Goal: Task Accomplishment & Management: Complete application form

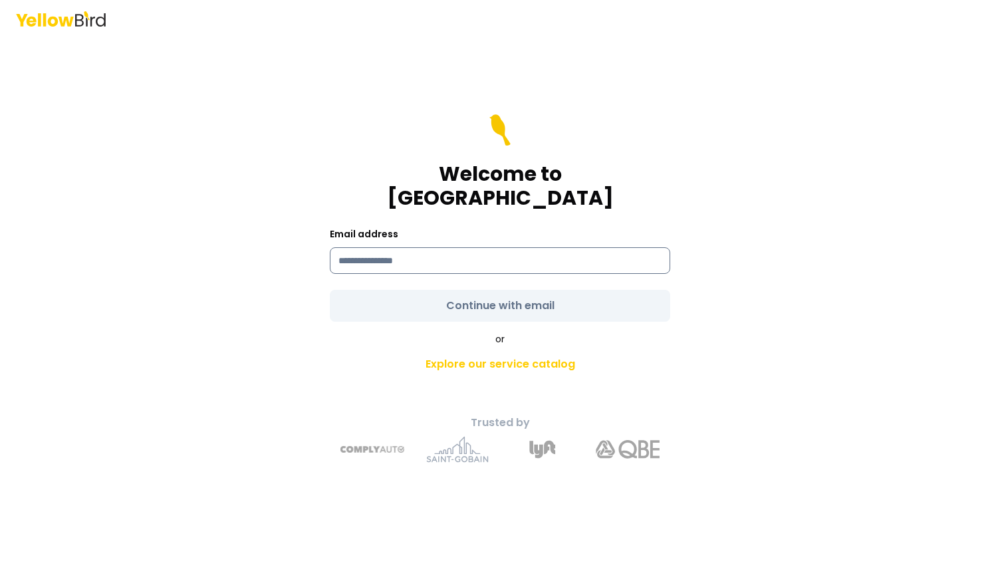
click at [435, 259] on input at bounding box center [500, 260] width 340 height 27
type input "**********"
click at [443, 290] on form "**********" at bounding box center [500, 217] width 340 height 207
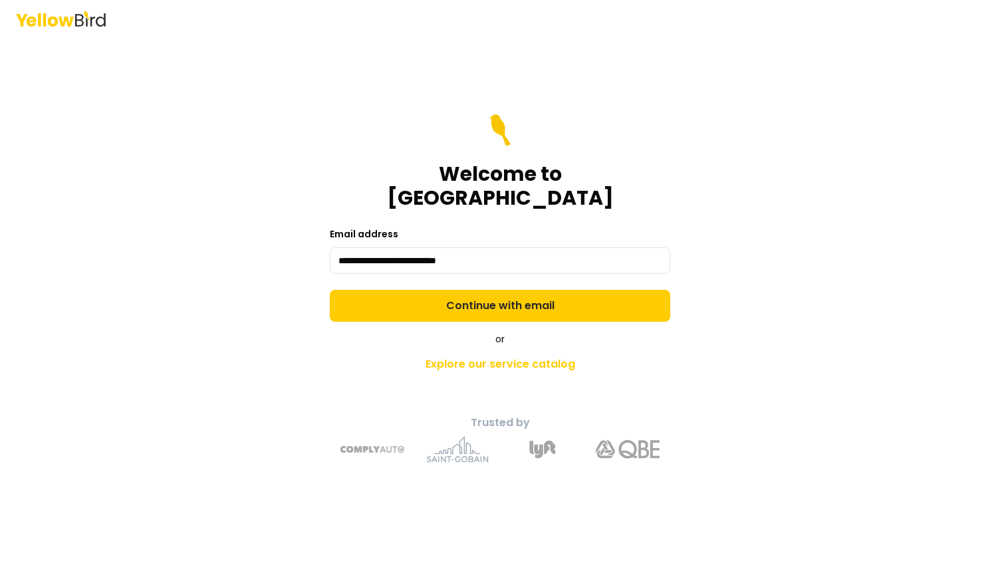
click at [443, 290] on button "Continue with email" at bounding box center [500, 306] width 340 height 32
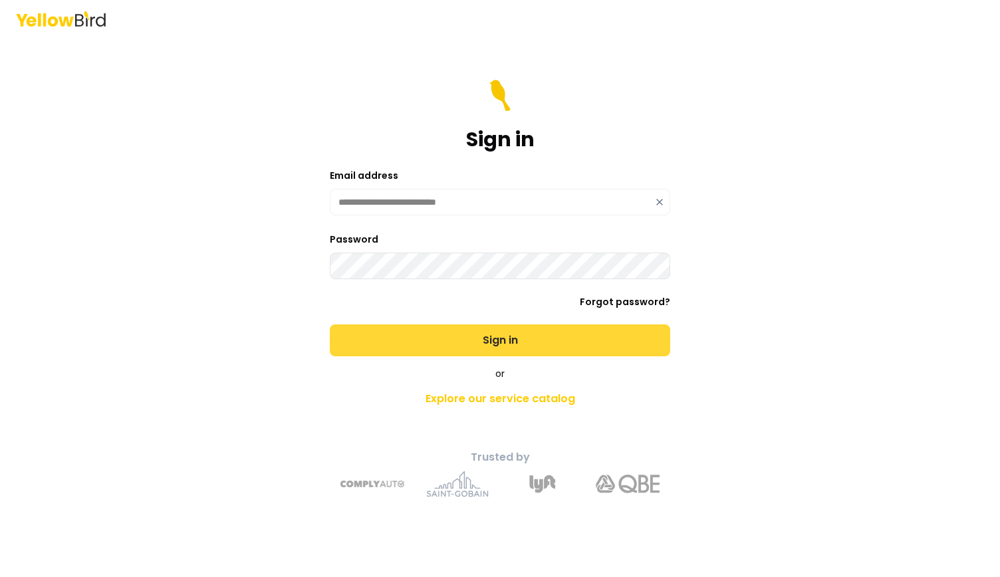
click at [452, 333] on button "Sign in" at bounding box center [500, 340] width 340 height 32
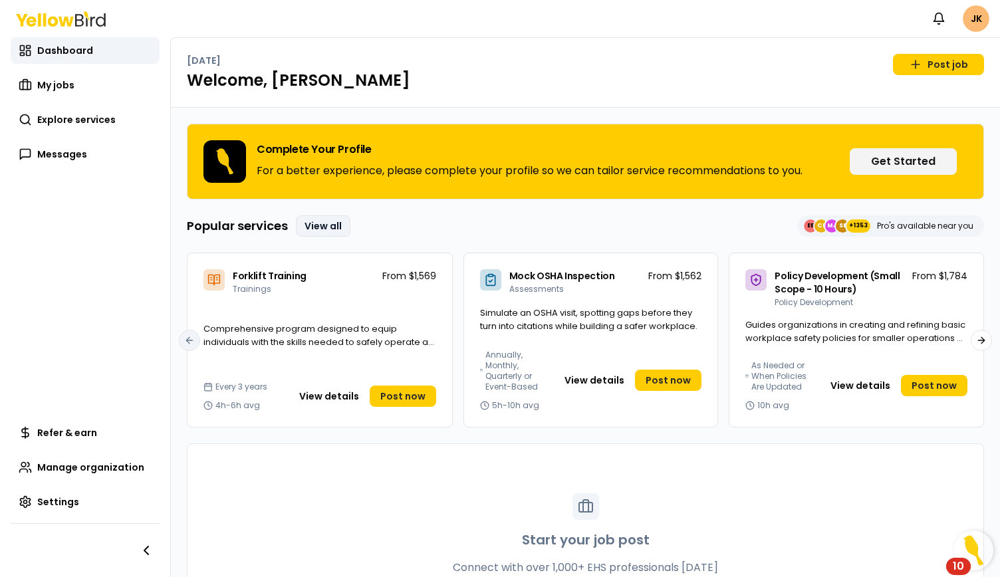
click at [334, 226] on link "View all" at bounding box center [323, 225] width 55 height 21
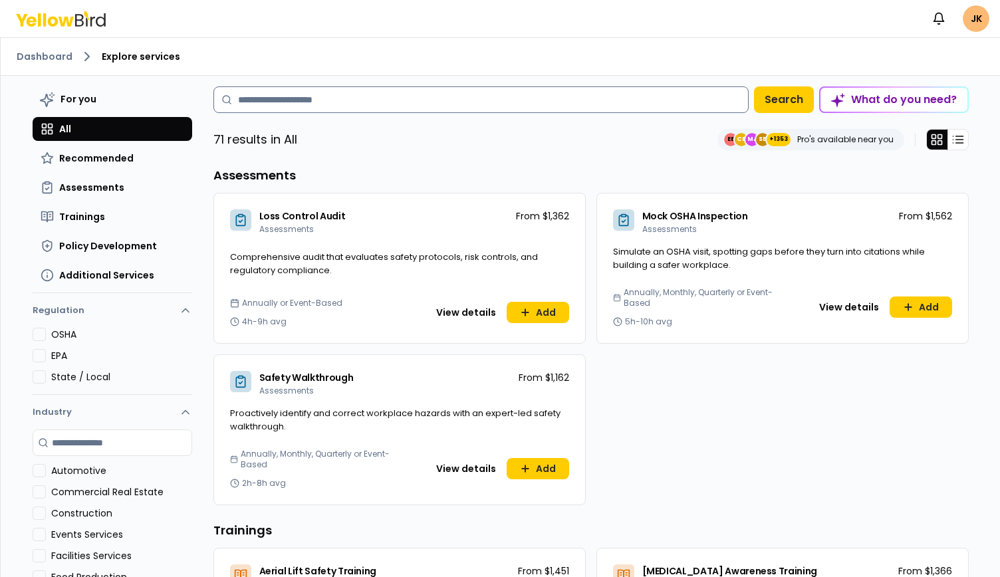
click at [274, 98] on input at bounding box center [480, 99] width 535 height 27
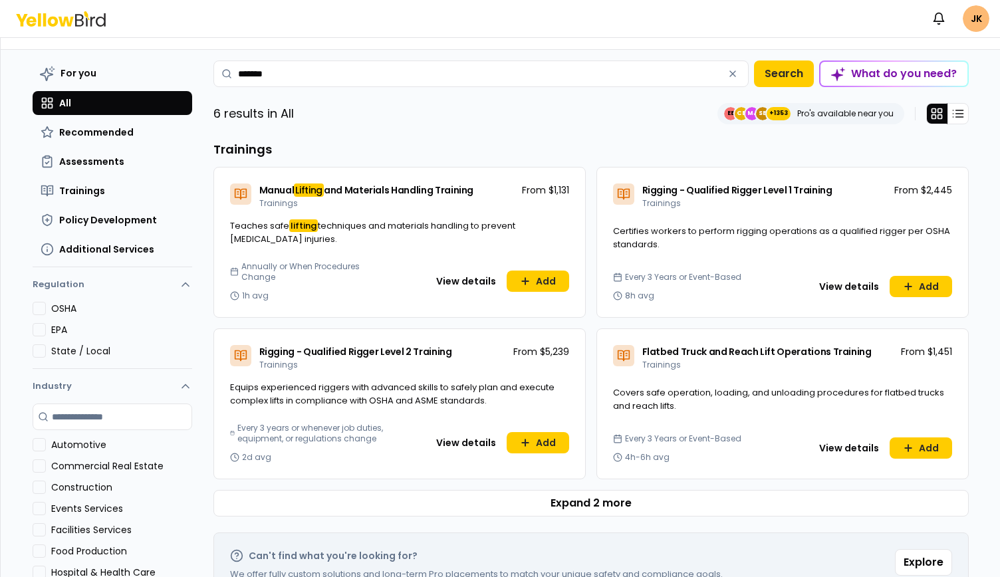
scroll to position [27, 0]
type input "*******"
click at [713, 224] on span "Certifies workers to perform rigging operations as a qualified rigger per OSHA …" at bounding box center [781, 237] width 337 height 26
click at [715, 183] on span "Rigging - Qualified Rigger Level 1 Training" at bounding box center [737, 189] width 190 height 13
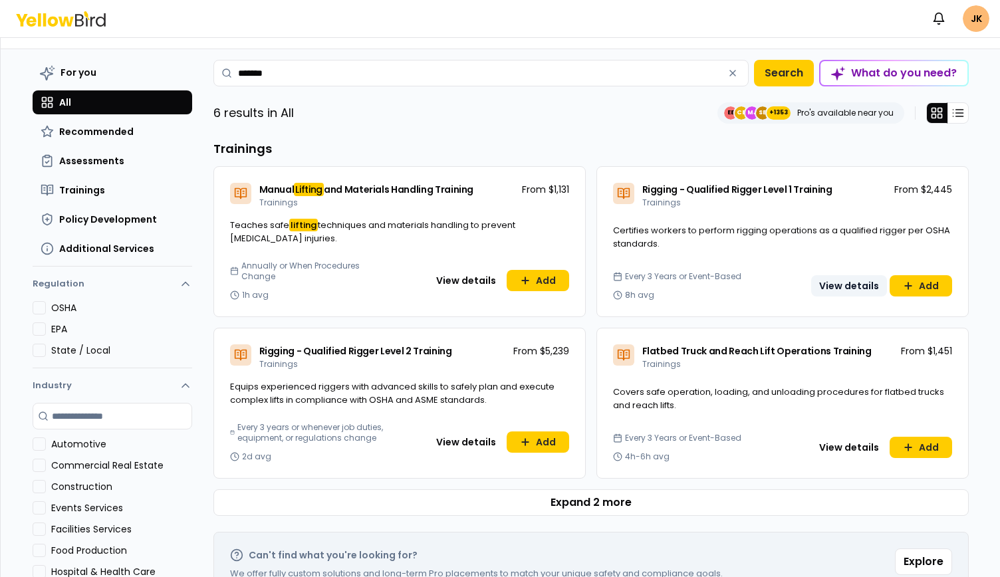
click at [858, 275] on button "View details" at bounding box center [849, 285] width 76 height 21
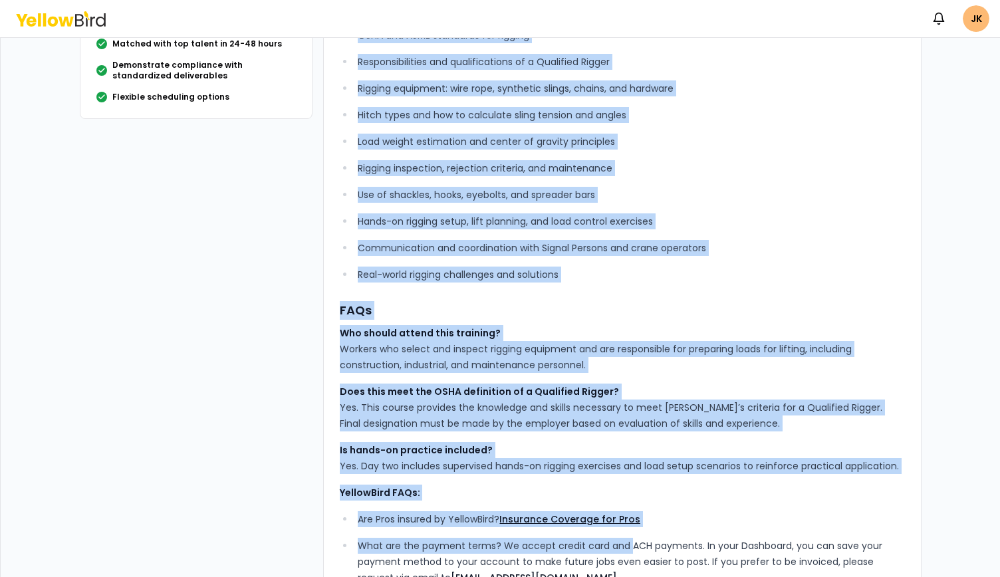
scroll to position [342, 0]
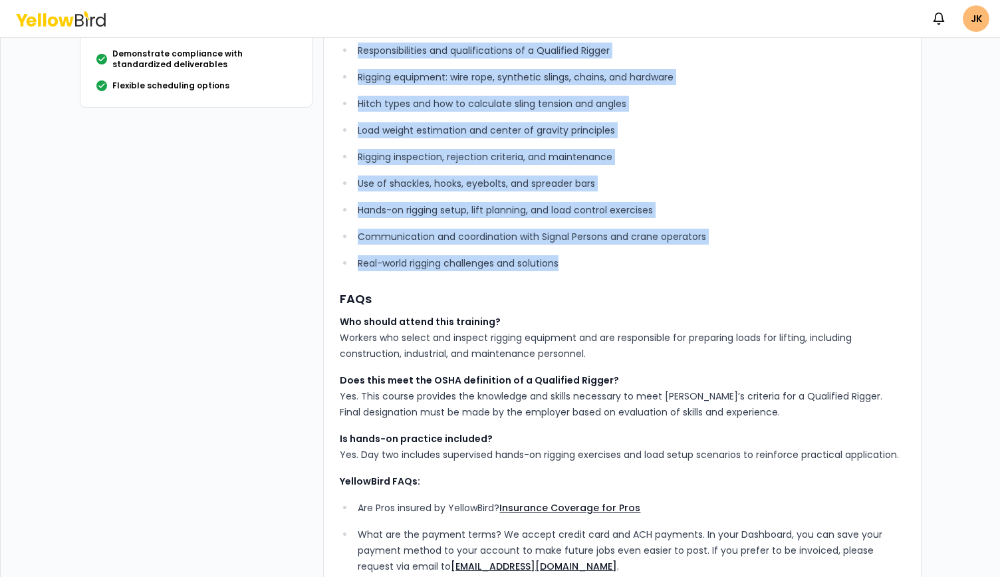
drag, startPoint x: 332, startPoint y: 110, endPoint x: 671, endPoint y: 260, distance: 370.2
click at [671, 260] on div "YellowBird’s Qualified Rigger Level 1 Training prepares up to 15 participants t…" at bounding box center [622, 218] width 598 height 948
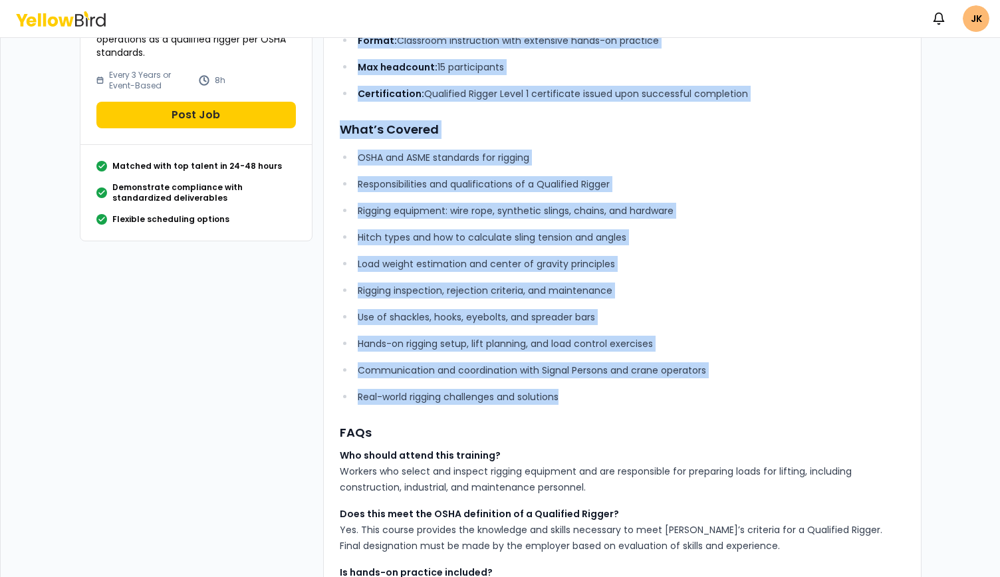
scroll to position [0, 0]
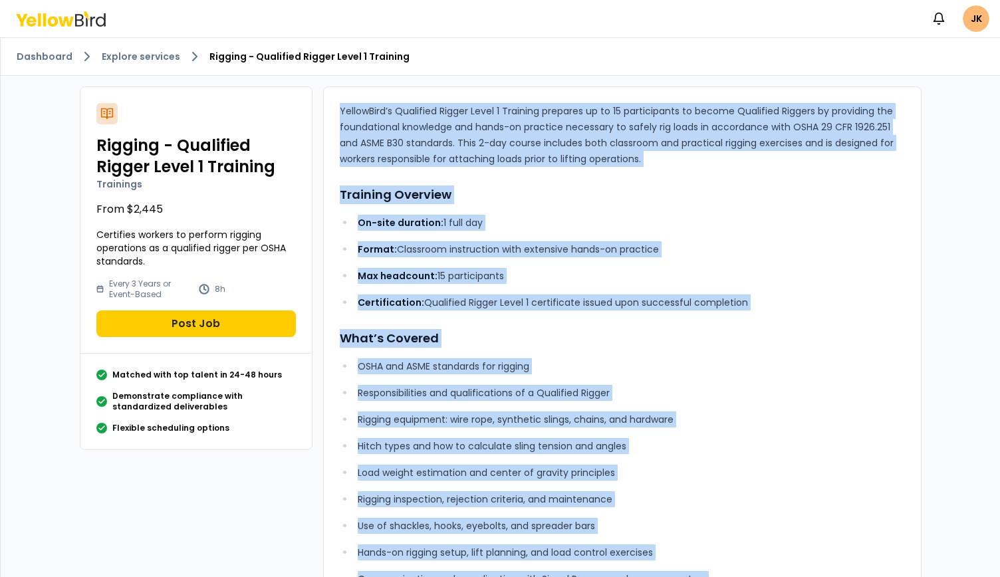
click at [701, 171] on div "YellowBird’s Qualified Rigger Level 1 Training prepares up to 15 participants t…" at bounding box center [622, 560] width 565 height 915
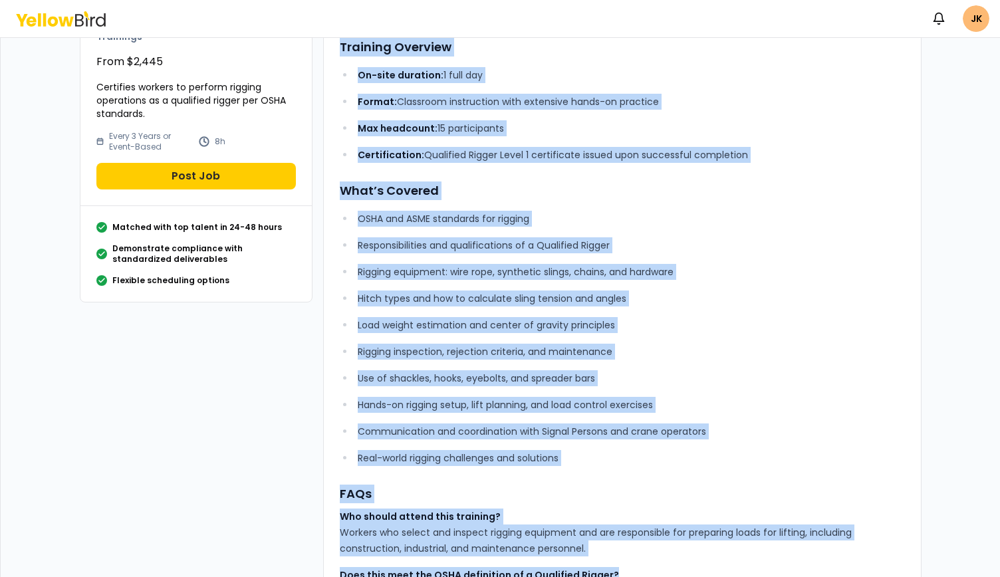
scroll to position [152, 0]
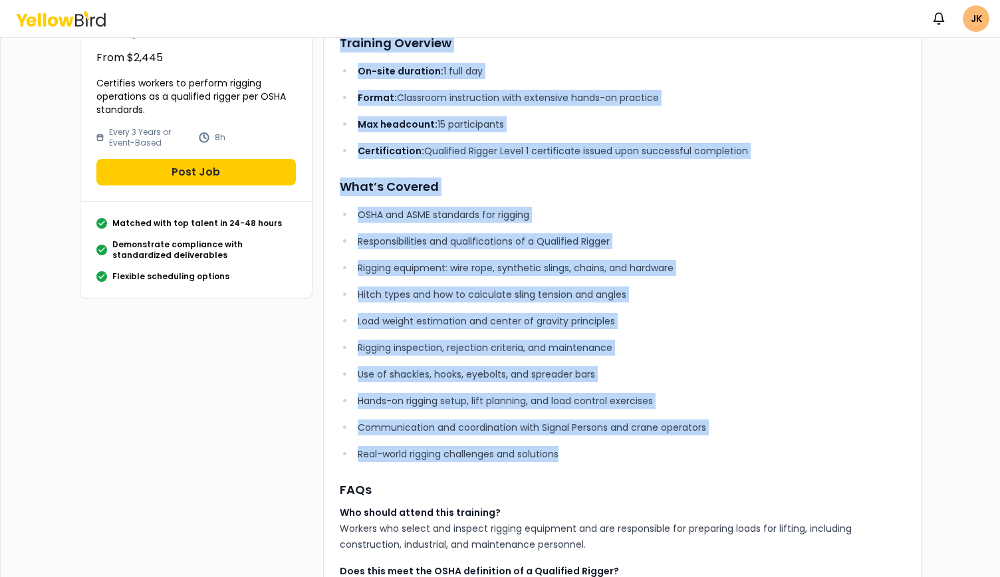
drag, startPoint x: 335, startPoint y: 107, endPoint x: 710, endPoint y: 454, distance: 510.9
click at [710, 454] on div "YellowBird’s Qualified Rigger Level 1 Training prepares up to 15 participants t…" at bounding box center [622, 408] width 565 height 915
copy div "LoremiPsum’d Sitametco Adipis Elits 1 Doeiusmo temporin ut la 09 etdoloremagn a…"
click at [798, 197] on div "YellowBird’s Qualified Rigger Level 1 Training prepares up to 15 participants t…" at bounding box center [622, 408] width 565 height 915
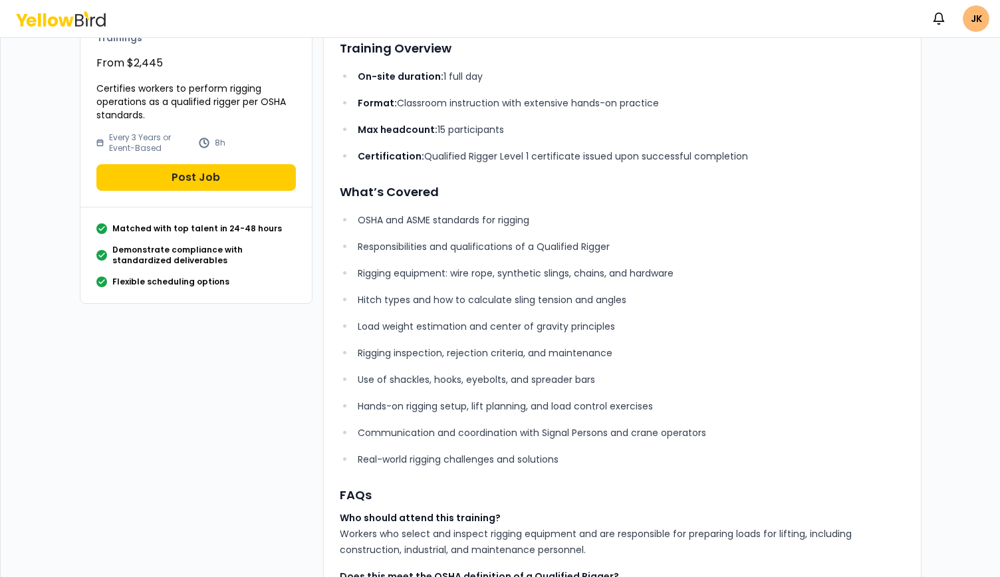
scroll to position [0, 0]
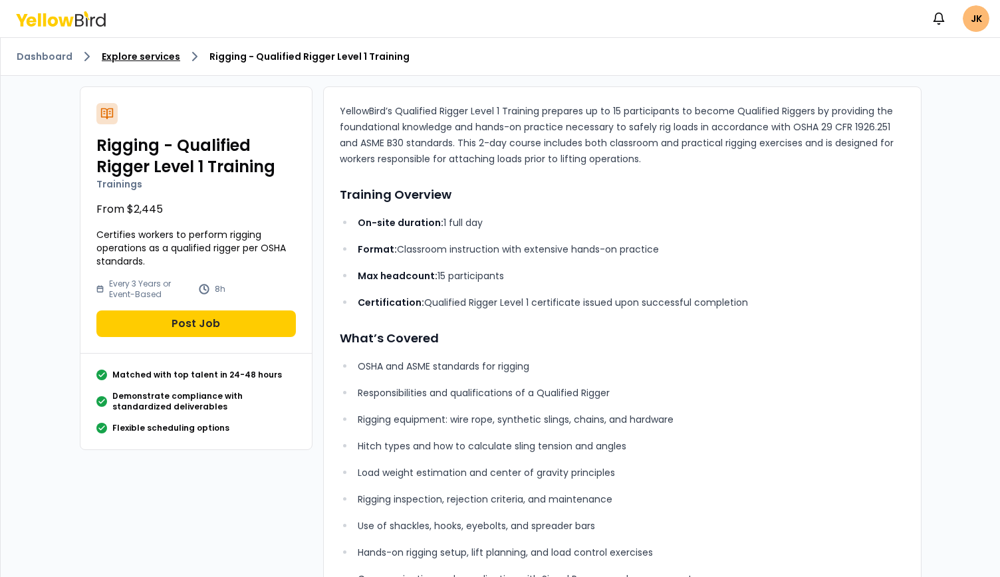
click at [130, 61] on link "Explore services" at bounding box center [141, 56] width 78 height 13
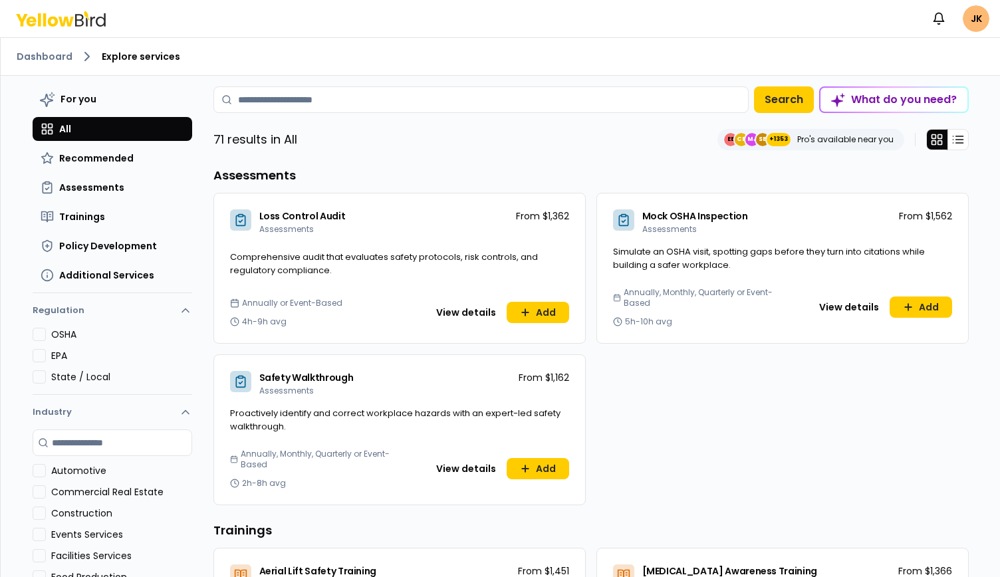
click at [122, 145] on div "For you All Recommended Assessments Trainings Policy Development Additional Ser…" at bounding box center [113, 186] width 160 height 201
click at [254, 91] on input at bounding box center [480, 99] width 535 height 27
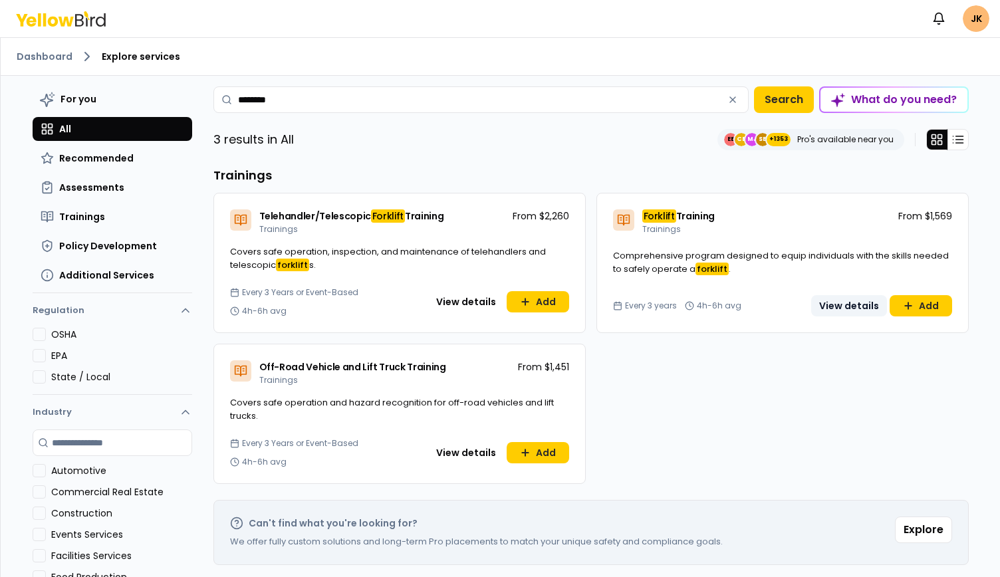
type input "********"
click at [846, 301] on button "View details" at bounding box center [849, 305] width 76 height 21
